Goal: Transaction & Acquisition: Purchase product/service

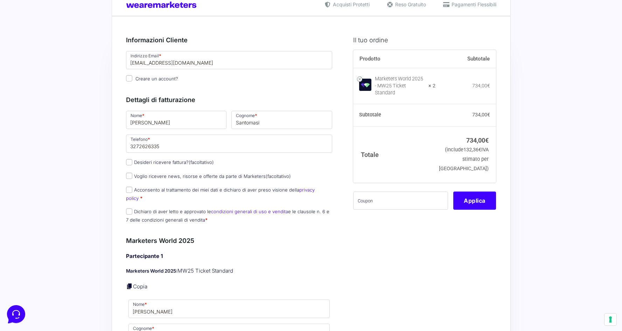
scroll to position [36, 0]
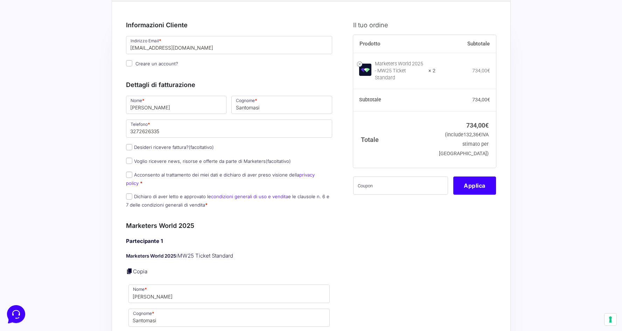
click at [156, 148] on label "Desideri ricevere fattura? (facoltativo)" at bounding box center [170, 148] width 88 height 6
click at [132, 148] on input "Desideri ricevere fattura? (facoltativo)" at bounding box center [129, 147] width 6 height 6
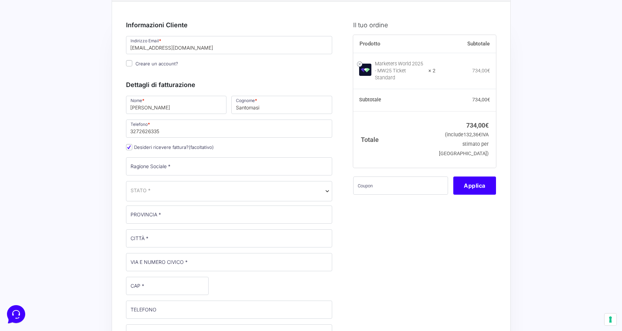
click at [141, 147] on label "Desideri ricevere fattura? (facoltativo)" at bounding box center [170, 148] width 88 height 6
click at [132, 147] on input "Desideri ricevere fattura? (facoltativo)" at bounding box center [129, 147] width 6 height 6
checkbox input "false"
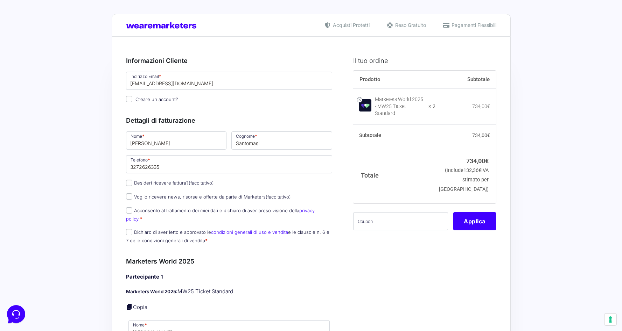
scroll to position [0, 0]
click at [162, 31] on div "Acquisti Protetti Reso Gratuito Pagamenti Flessibili" at bounding box center [311, 25] width 399 height 23
click at [124, 21] on div "Acquisti Protetti Reso Gratuito Pagamenti Flessibili" at bounding box center [311, 25] width 399 height 23
